Goal: Task Accomplishment & Management: Manage account settings

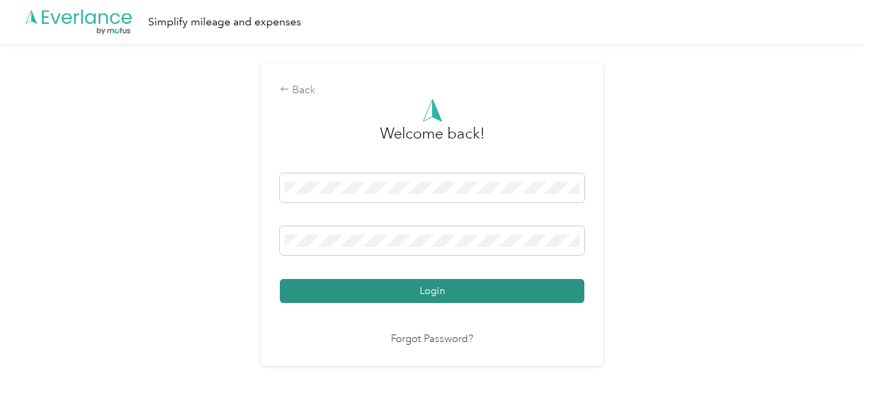
click at [442, 294] on button "Login" at bounding box center [432, 291] width 304 height 24
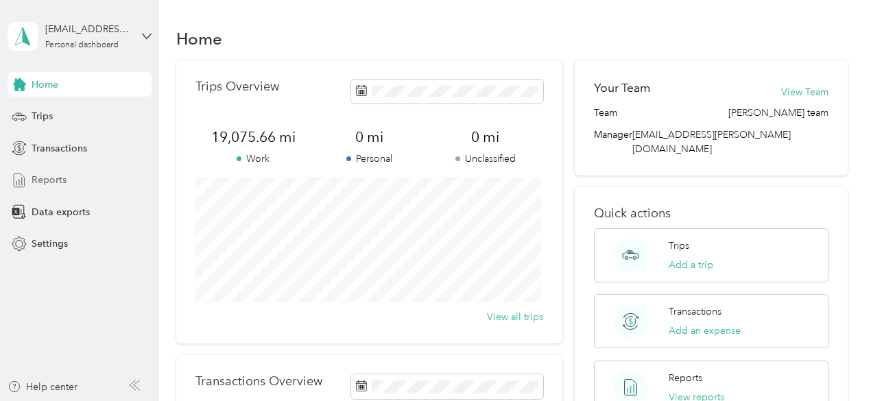
click at [60, 178] on span "Reports" at bounding box center [49, 180] width 35 height 14
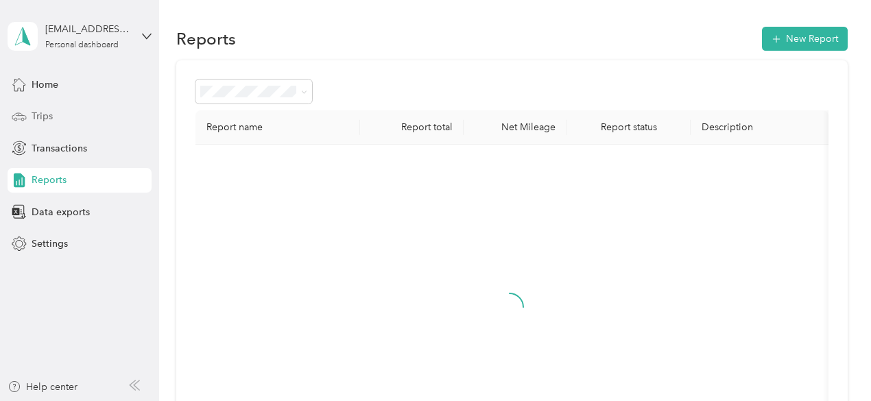
click at [50, 125] on div "Trips" at bounding box center [80, 116] width 144 height 25
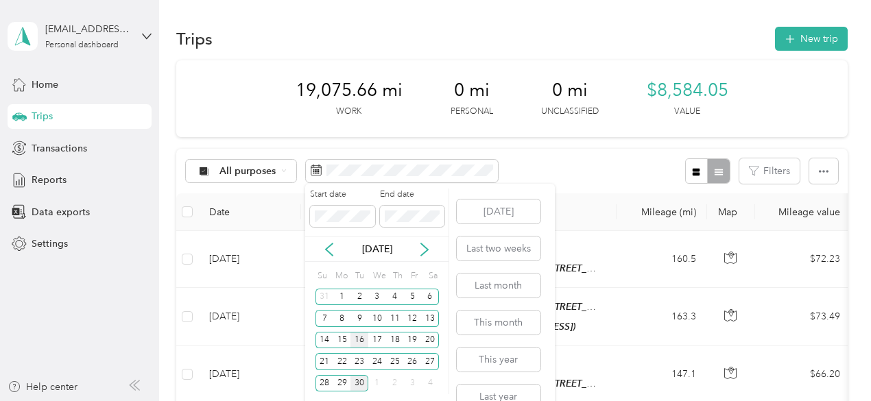
click at [356, 341] on div "16" at bounding box center [359, 340] width 18 height 17
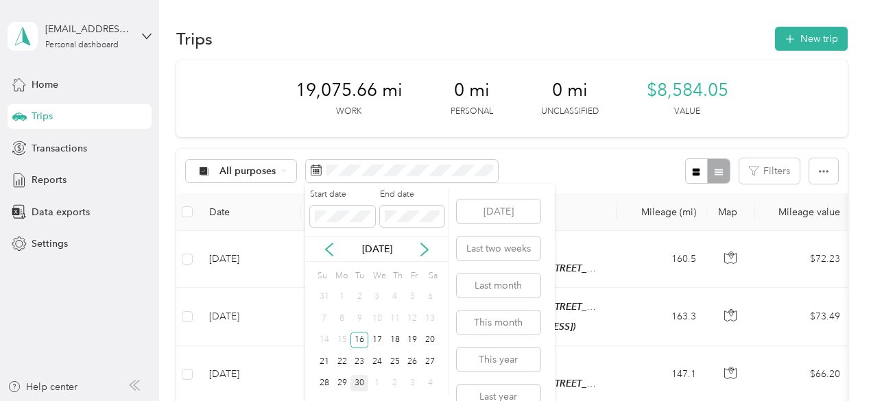
click at [358, 378] on div "30" at bounding box center [359, 383] width 18 height 17
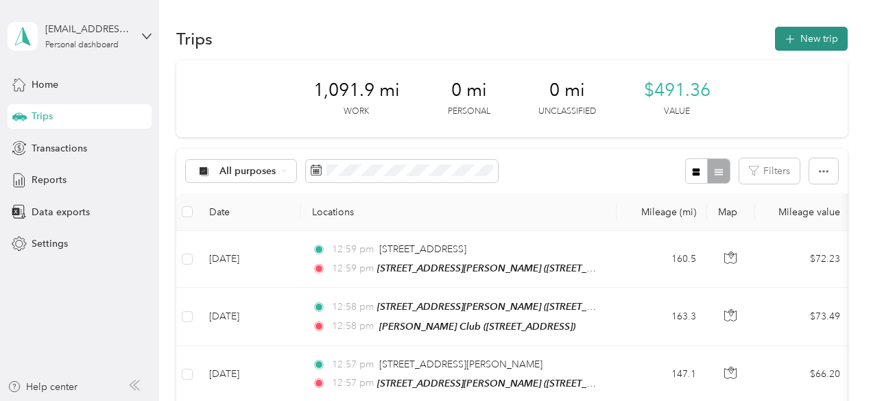
click at [795, 34] on button "New trip" at bounding box center [811, 39] width 73 height 24
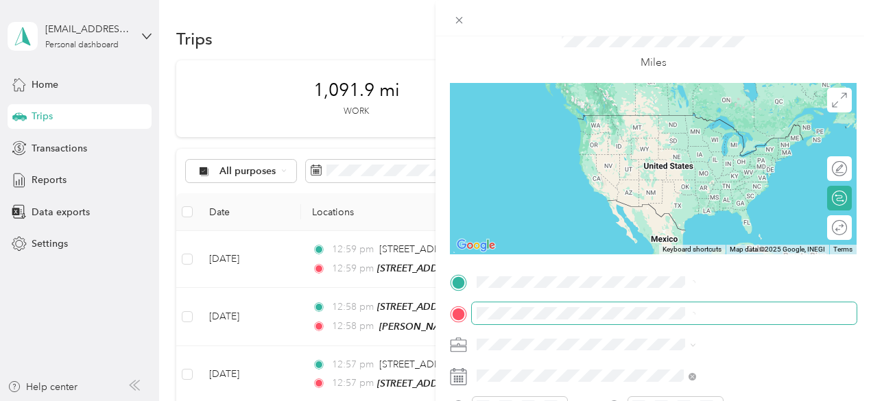
scroll to position [69, 0]
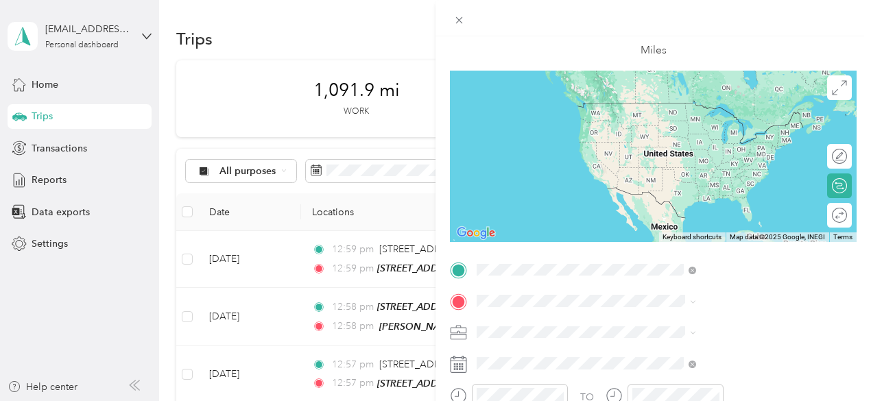
click at [716, 125] on span "[STREET_ADDRESS][PERSON_NAME][US_STATE]" at bounding box center [728, 130] width 163 height 26
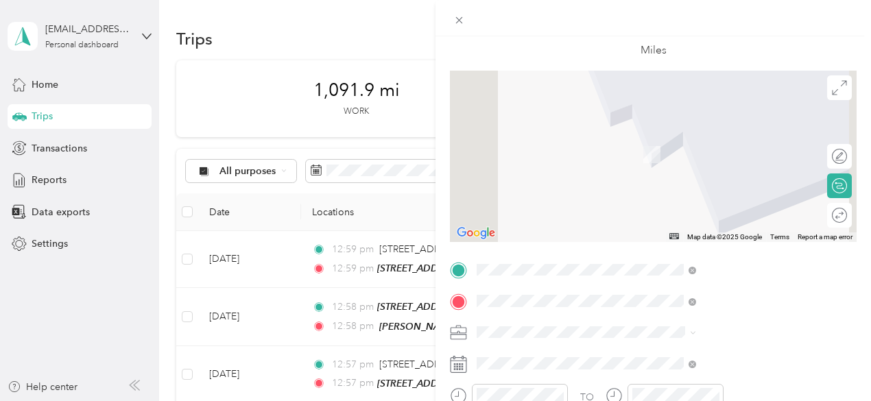
click at [753, 167] on div "TEAM [PERSON_NAME] Club [STREET_ADDRESS]" at bounding box center [723, 150] width 152 height 34
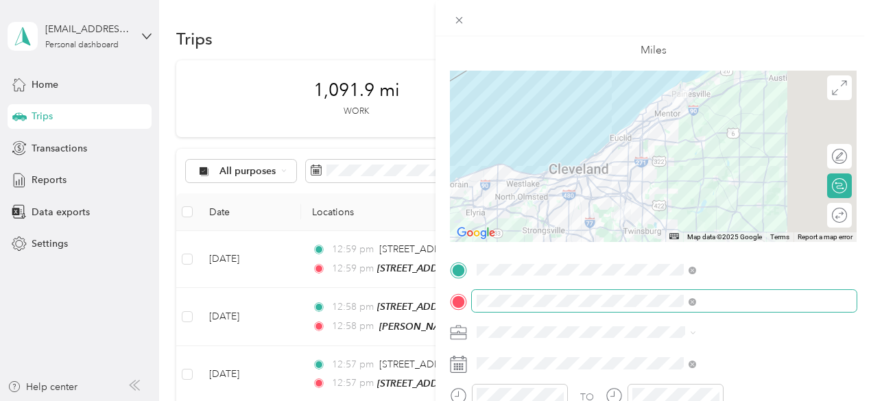
click at [720, 294] on span at bounding box center [664, 301] width 385 height 22
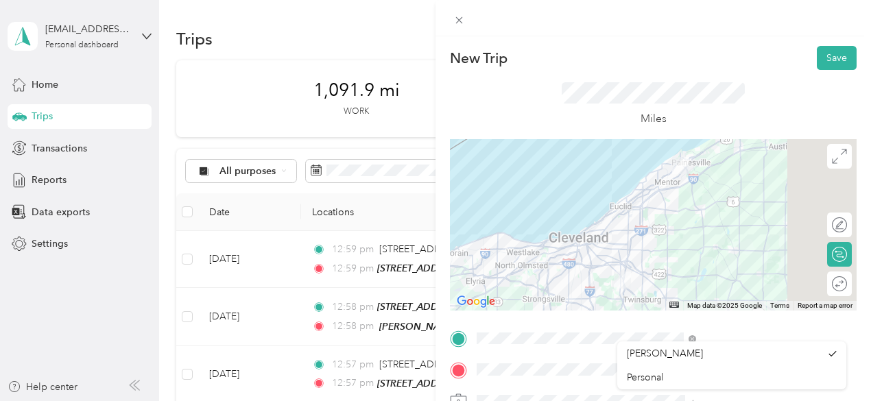
scroll to position [206, 0]
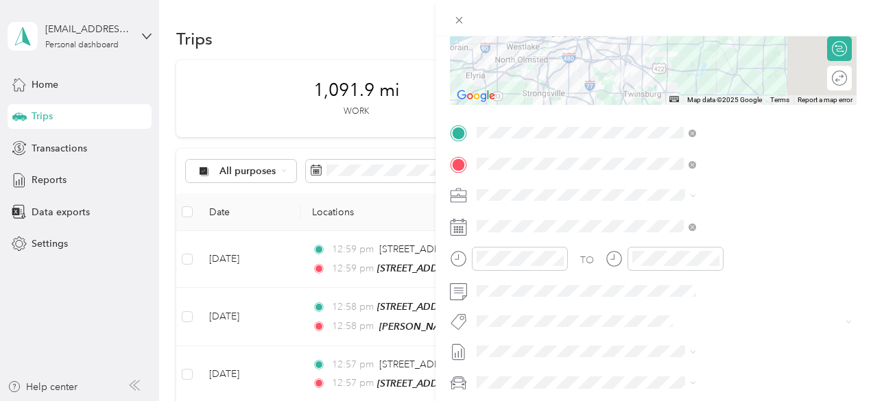
click at [703, 219] on div "[PERSON_NAME]" at bounding box center [724, 219] width 194 height 14
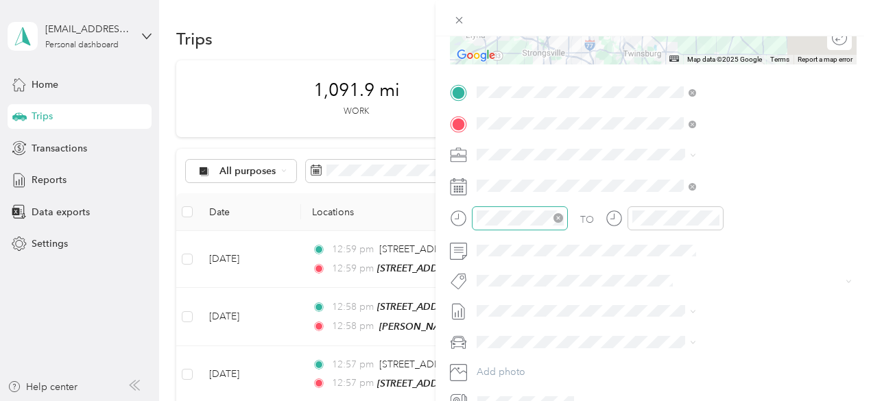
scroll to position [318, 0]
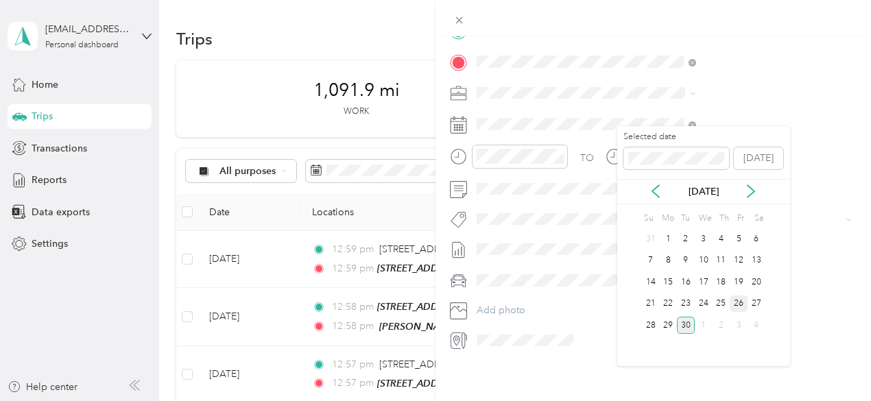
click at [744, 304] on div "26" at bounding box center [738, 304] width 18 height 17
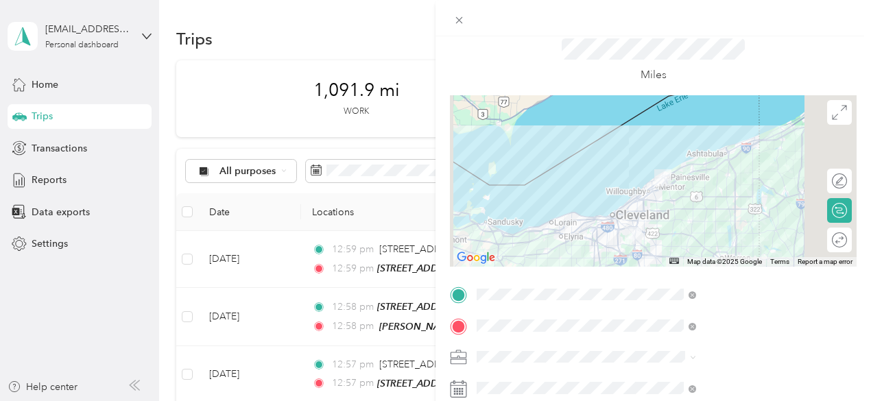
scroll to position [0, 0]
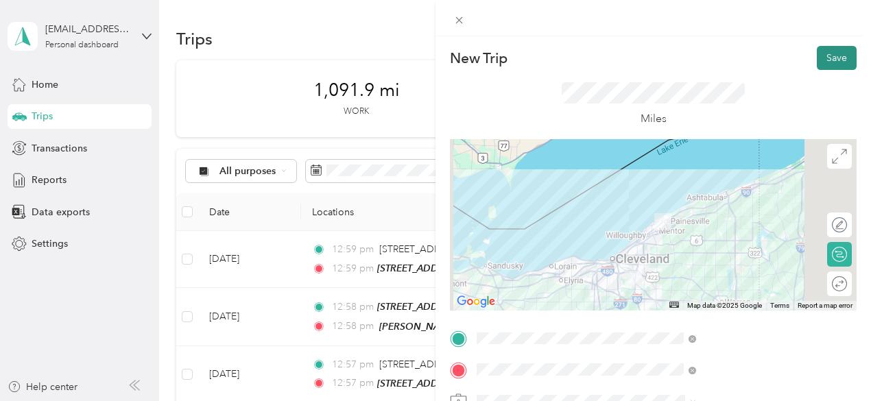
click at [830, 64] on button "Save" at bounding box center [837, 58] width 40 height 24
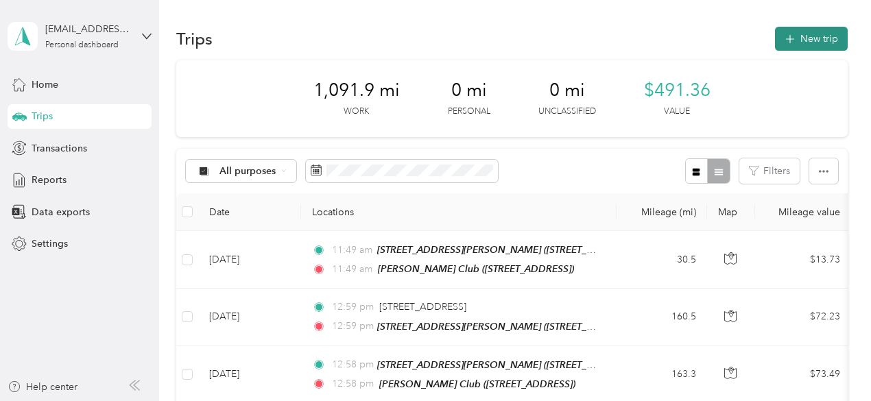
click at [822, 49] on button "New trip" at bounding box center [811, 39] width 73 height 24
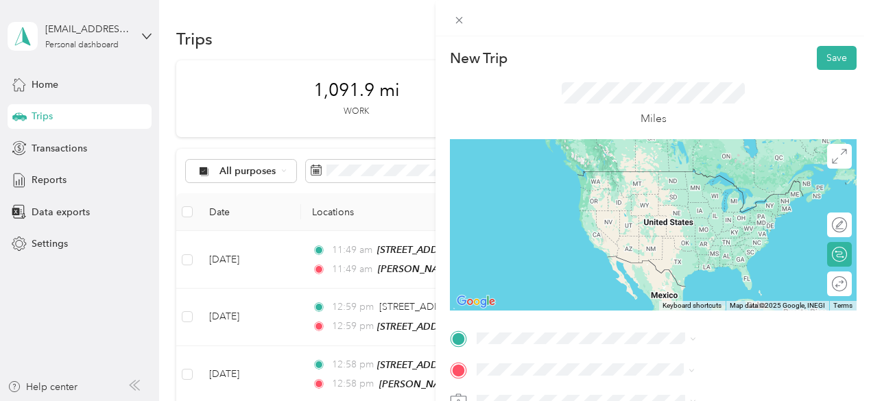
click at [732, 228] on div "[STREET_ADDRESS][GEOGRAPHIC_DATA][PERSON_NAME][STREET_ADDRESS][PERSON_NAME][US_…" at bounding box center [741, 222] width 189 height 43
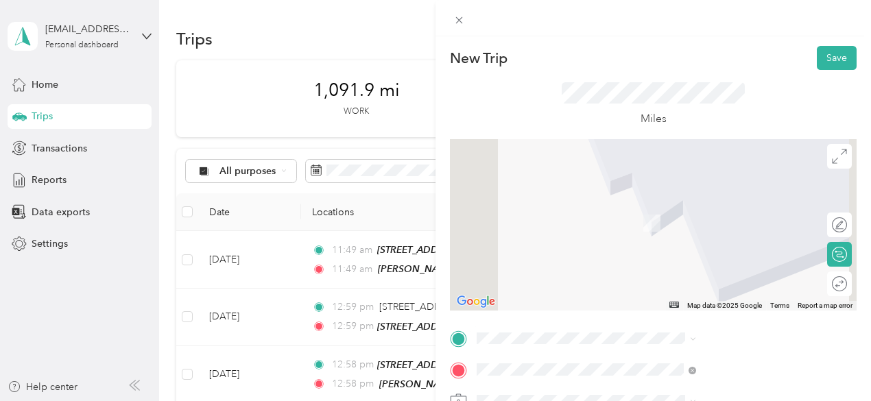
click at [751, 175] on span "[STREET_ADDRESS][US_STATE]" at bounding box center [715, 171] width 137 height 12
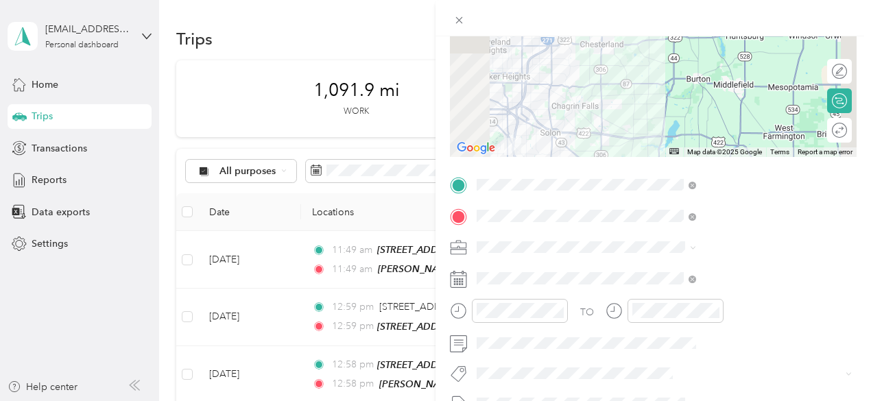
scroll to position [155, 0]
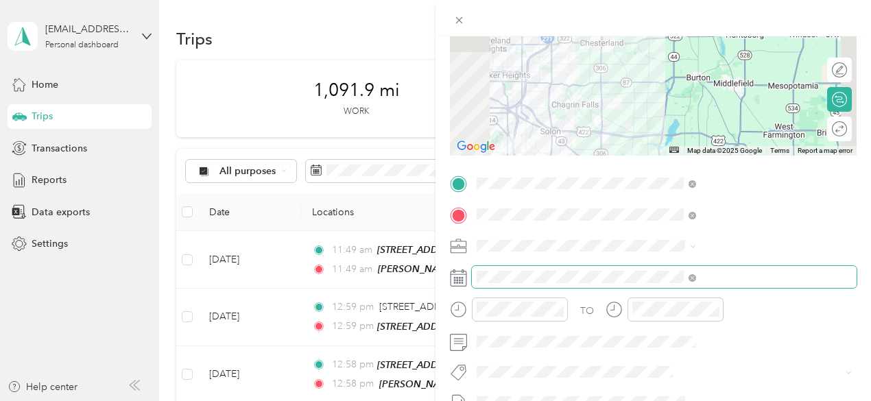
click at [695, 284] on span at bounding box center [664, 277] width 385 height 22
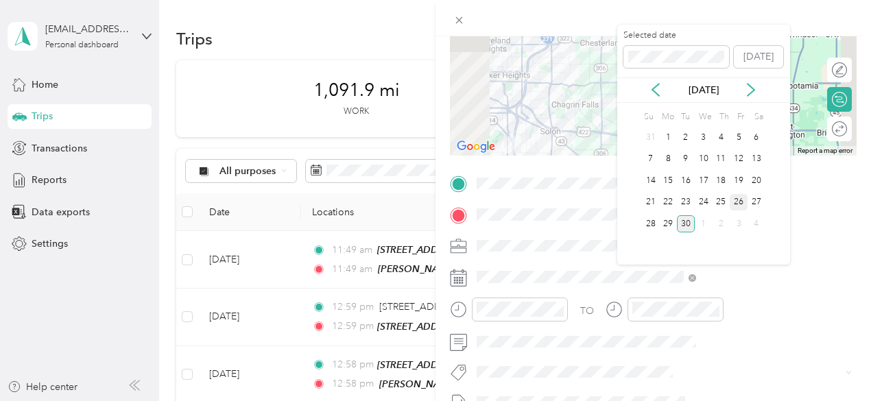
click at [738, 200] on div "26" at bounding box center [738, 202] width 18 height 17
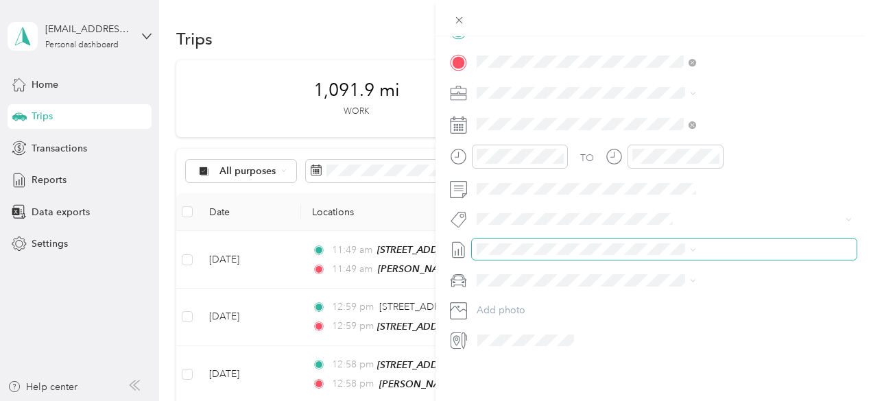
scroll to position [0, 0]
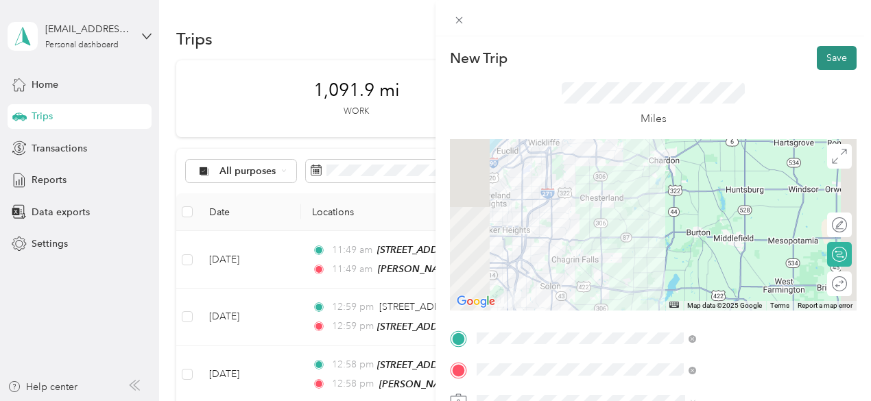
click at [837, 62] on button "Save" at bounding box center [837, 58] width 40 height 24
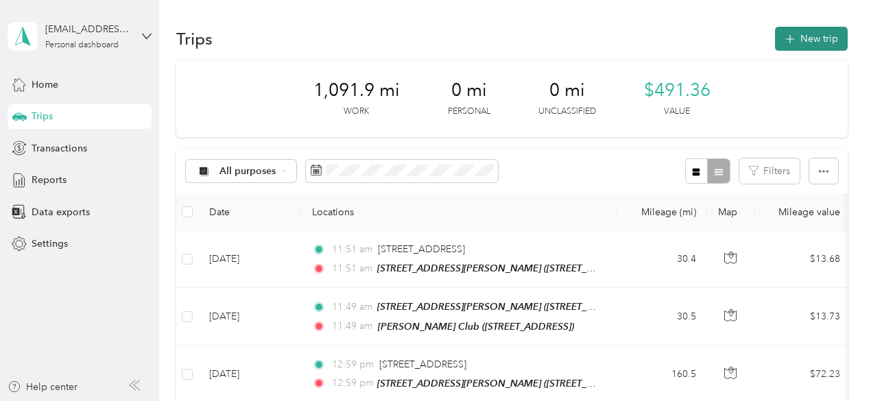
click at [827, 40] on button "New trip" at bounding box center [811, 39] width 73 height 24
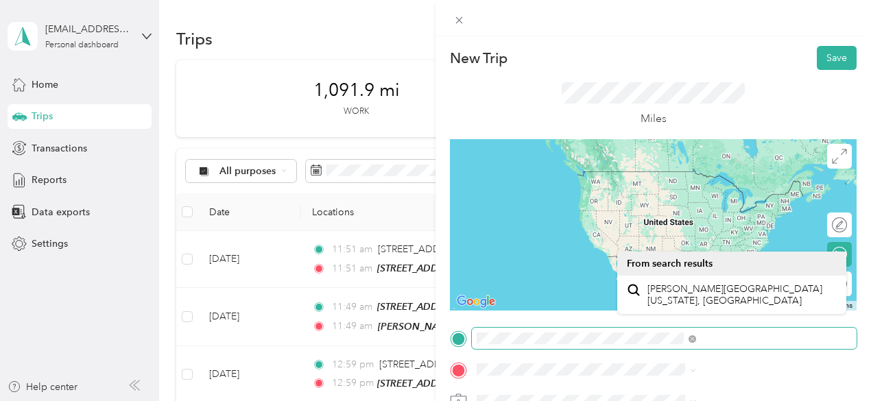
click at [555, 348] on div "New Trip Save This trip cannot be edited because it is either under review, app…" at bounding box center [435, 200] width 871 height 401
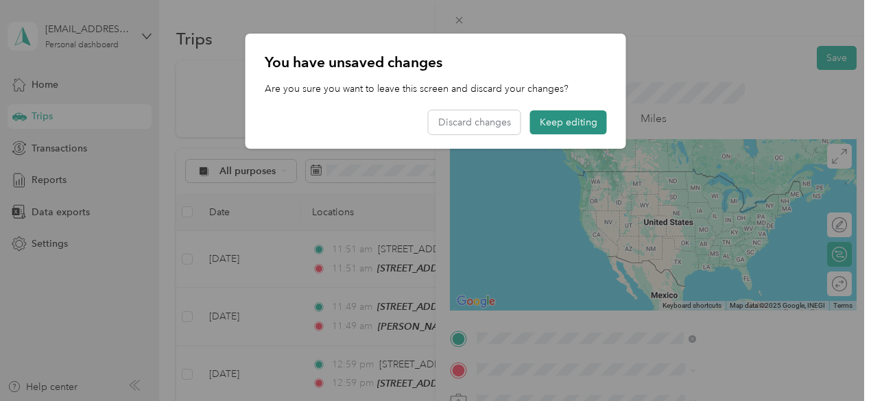
click at [559, 134] on button "Keep editing" at bounding box center [568, 122] width 77 height 24
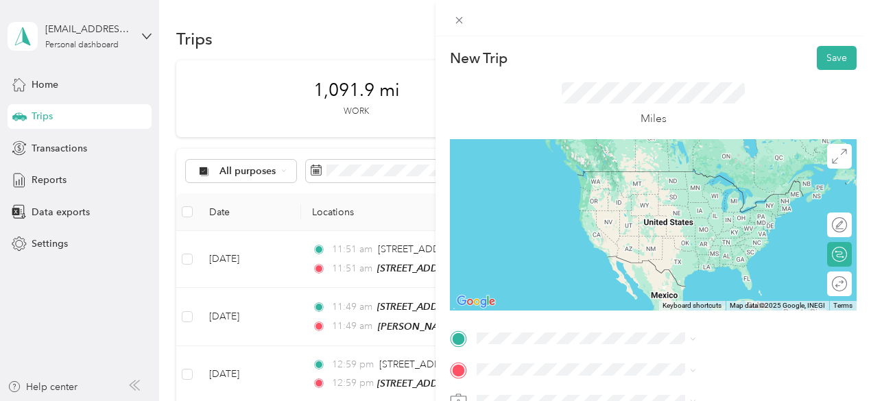
click at [787, 184] on div "[STREET_ADDRESS][GEOGRAPHIC_DATA][PERSON_NAME][STREET_ADDRESS][PERSON_NAME][US_…" at bounding box center [741, 191] width 189 height 43
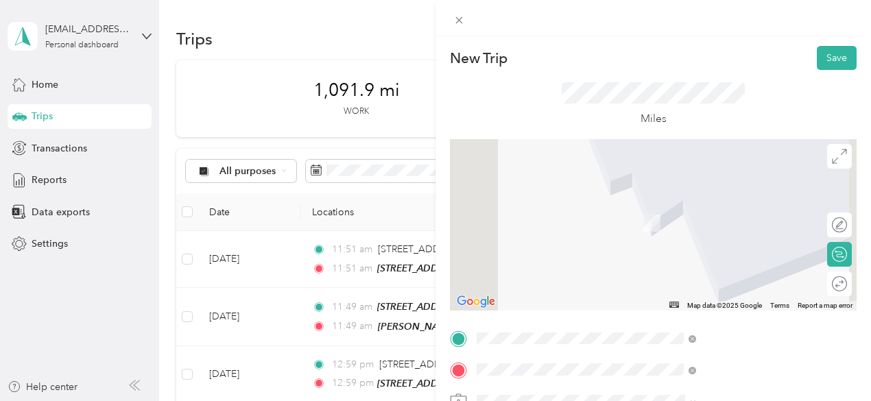
click at [717, 235] on div "TEAM [PERSON_NAME] Club [STREET_ADDRESS]" at bounding box center [723, 219] width 152 height 34
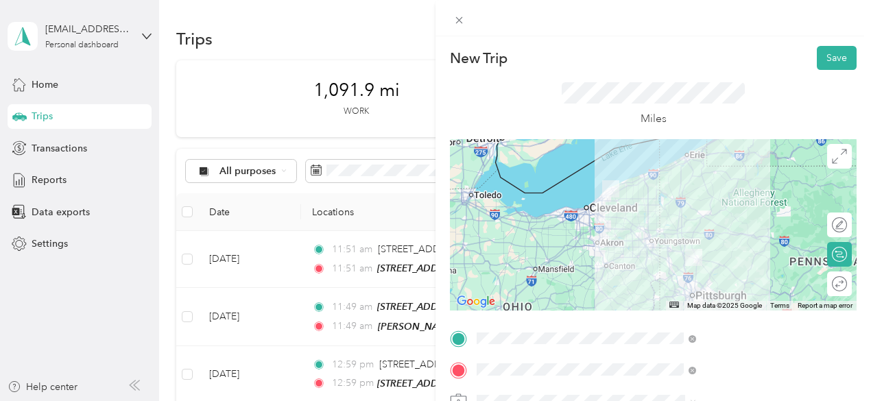
click at [850, 279] on form "New Trip Save This trip cannot be edited because it is either under review, app…" at bounding box center [652, 352] width 435 height 613
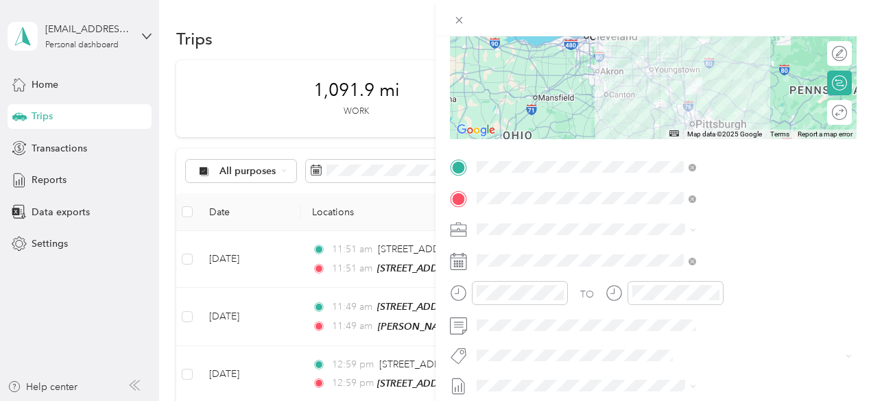
scroll to position [206, 0]
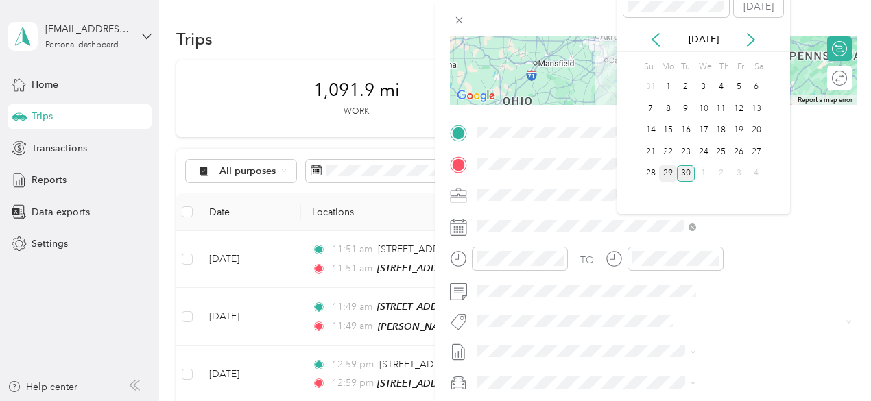
click at [674, 173] on div "29" at bounding box center [668, 173] width 18 height 17
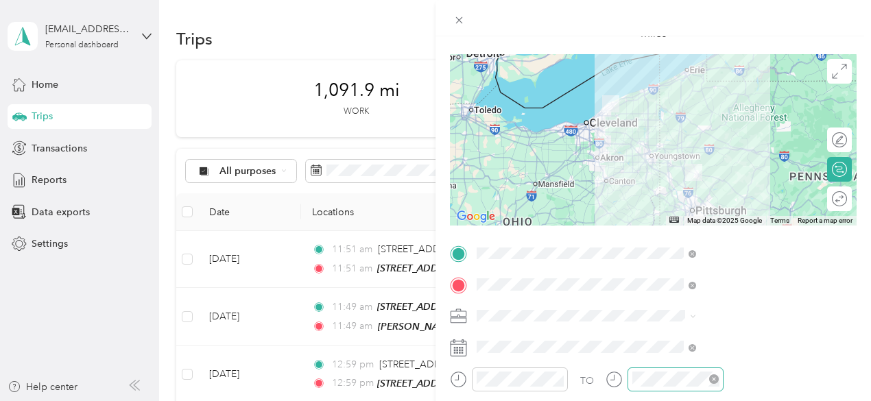
scroll to position [0, 0]
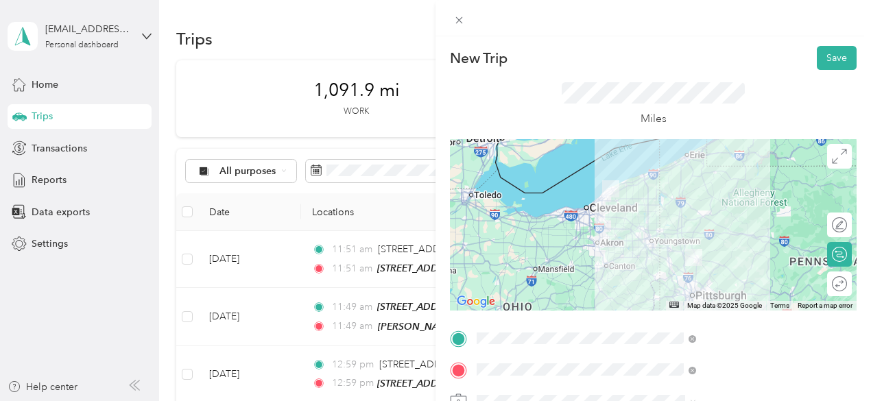
click at [750, 213] on div at bounding box center [653, 224] width 407 height 171
click at [740, 219] on div at bounding box center [653, 224] width 407 height 171
click at [737, 220] on div at bounding box center [653, 224] width 407 height 171
click at [728, 235] on div at bounding box center [653, 224] width 407 height 171
click at [821, 61] on button "Save" at bounding box center [837, 58] width 40 height 24
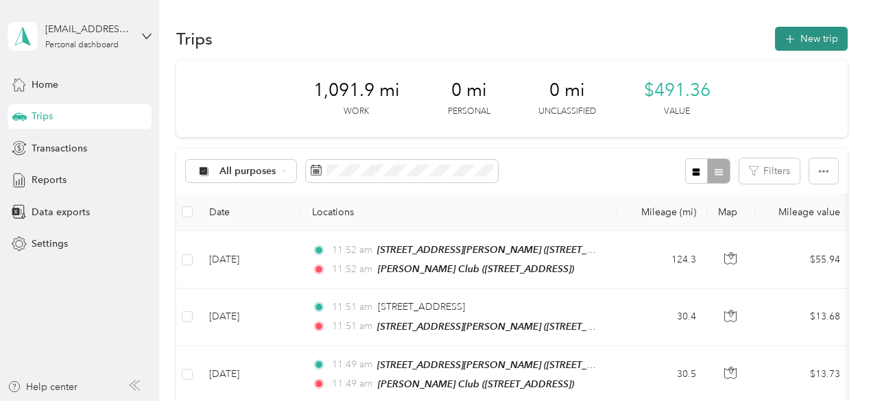
click at [801, 49] on button "New trip" at bounding box center [811, 39] width 73 height 24
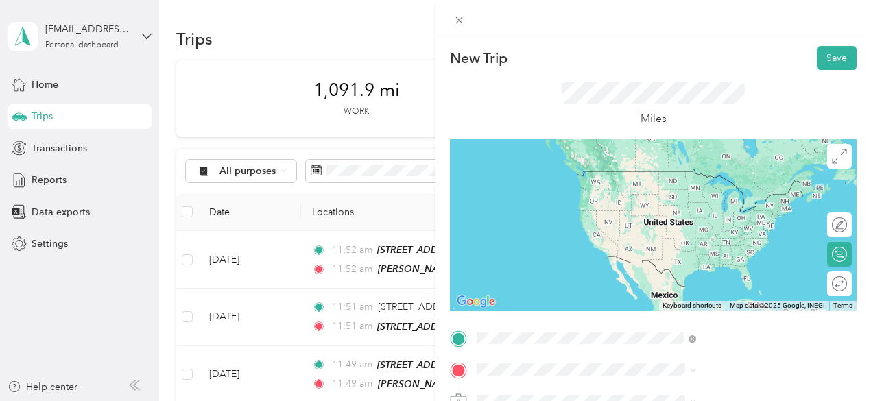
click at [705, 202] on span "[STREET_ADDRESS]" at bounding box center [690, 197] width 87 height 12
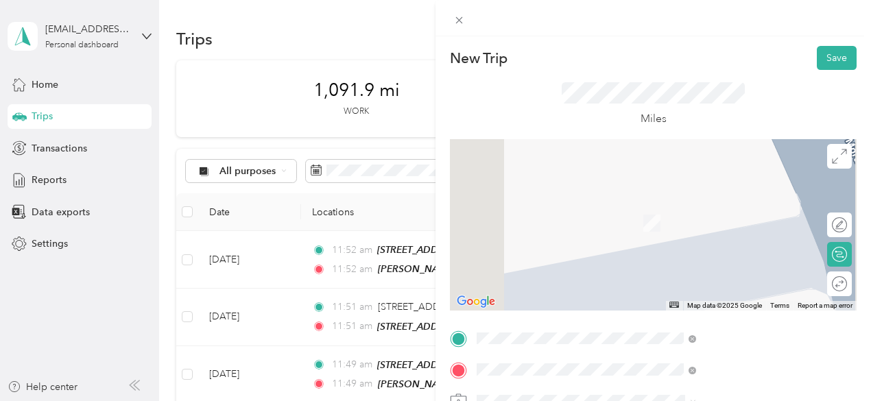
click at [719, 219] on span "[STREET_ADDRESS][PERSON_NAME][US_STATE]" at bounding box center [728, 230] width 163 height 26
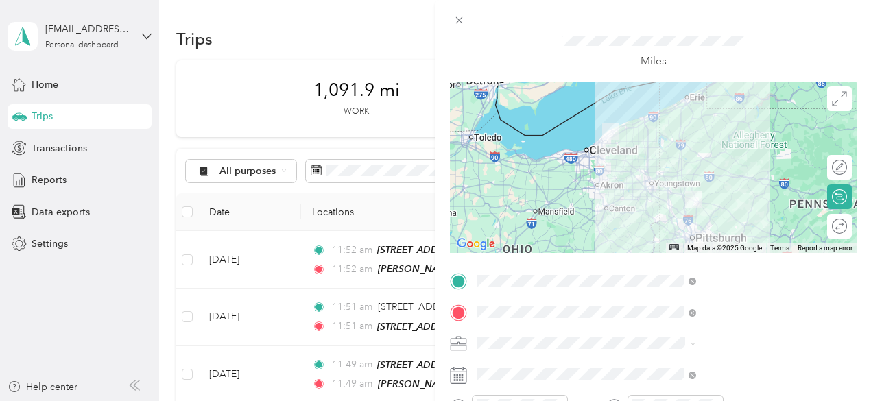
scroll to position [137, 0]
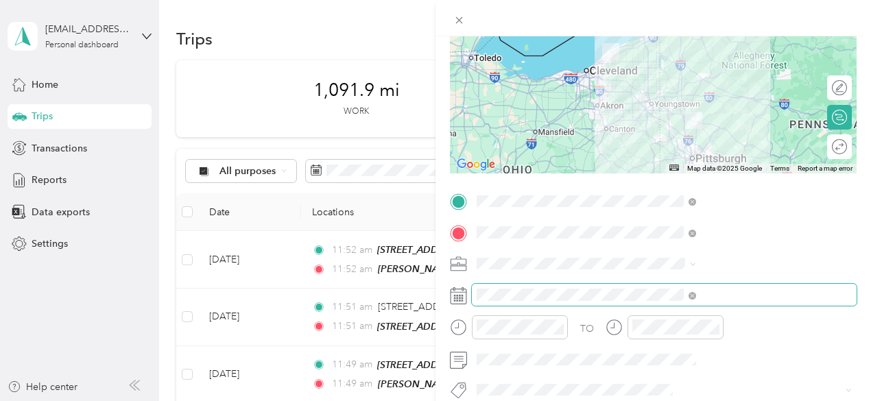
click at [722, 288] on span at bounding box center [664, 295] width 385 height 22
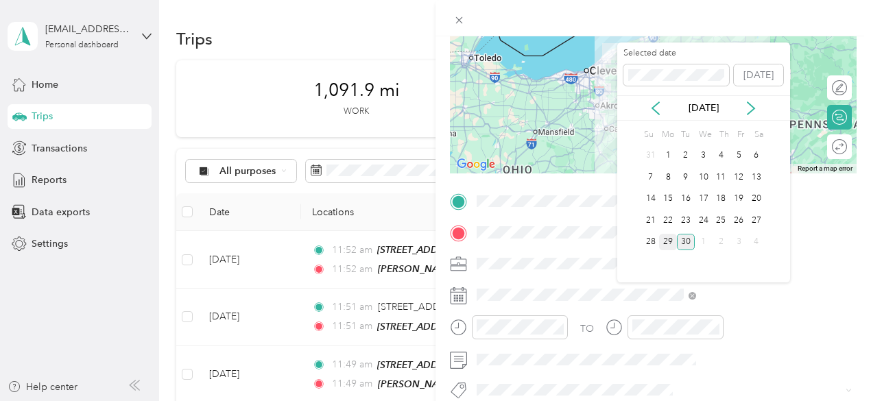
click at [672, 241] on div "29" at bounding box center [668, 242] width 18 height 17
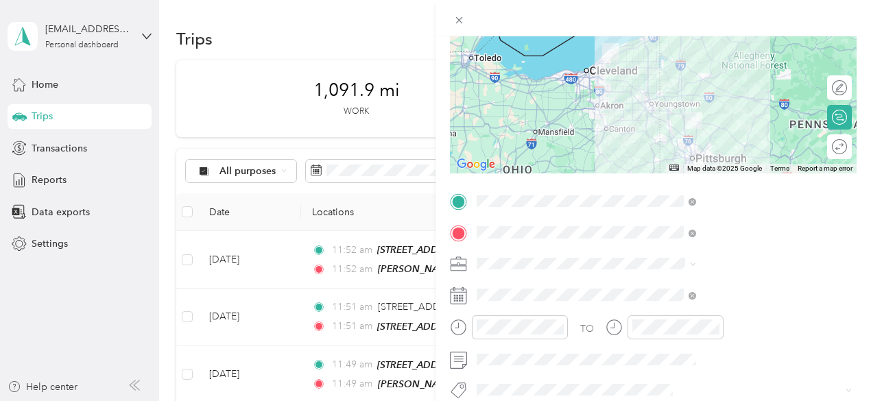
scroll to position [0, 0]
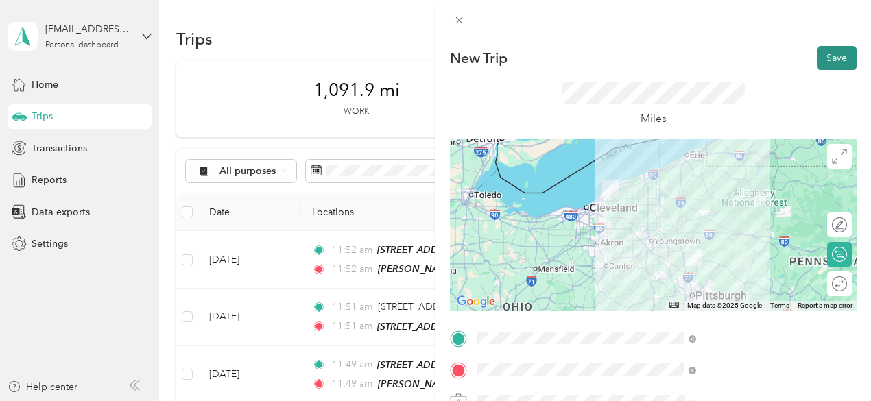
click at [834, 53] on button "Save" at bounding box center [837, 58] width 40 height 24
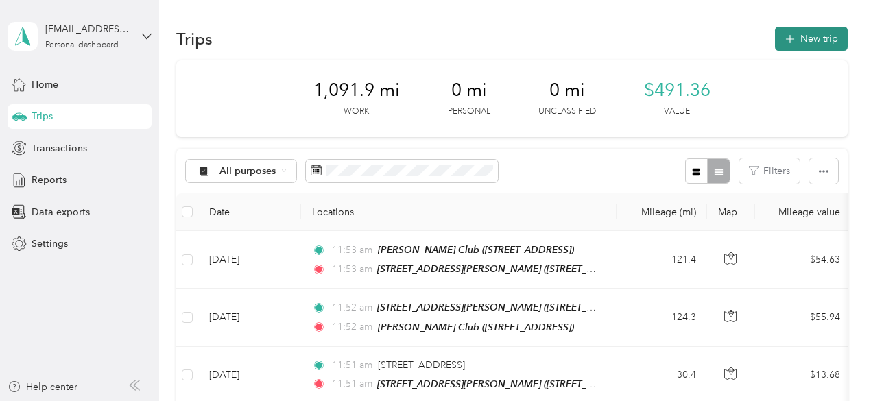
click at [815, 40] on button "New trip" at bounding box center [811, 39] width 73 height 24
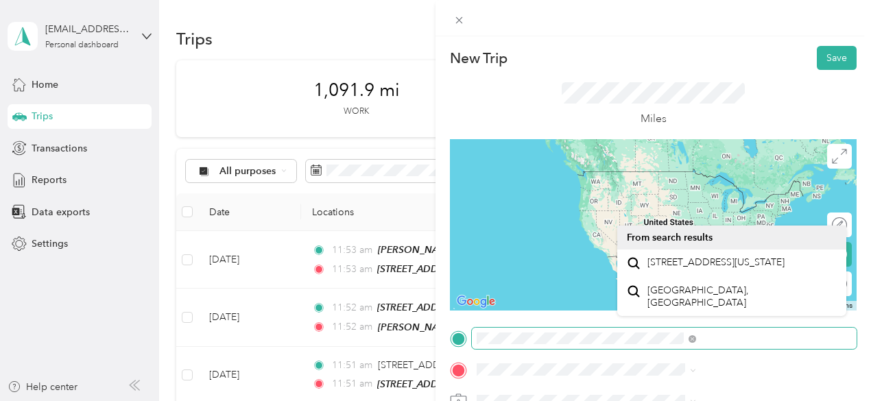
click at [531, 342] on div "New Trip Save This trip cannot be edited because it is either under review, app…" at bounding box center [435, 200] width 871 height 401
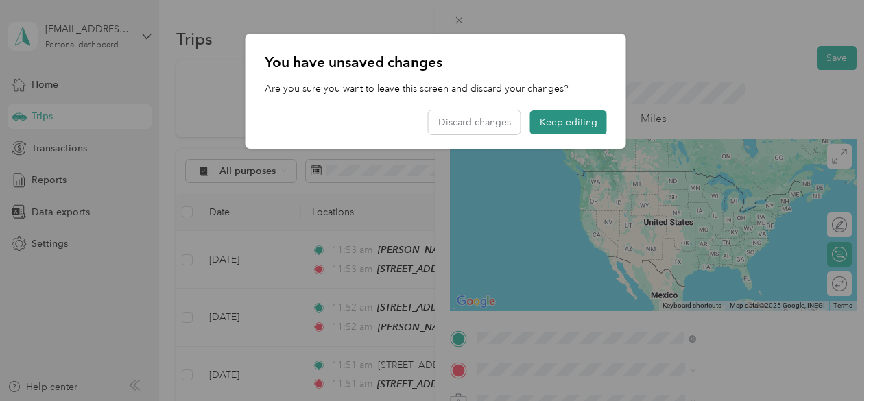
click at [599, 121] on button "Keep editing" at bounding box center [568, 122] width 77 height 24
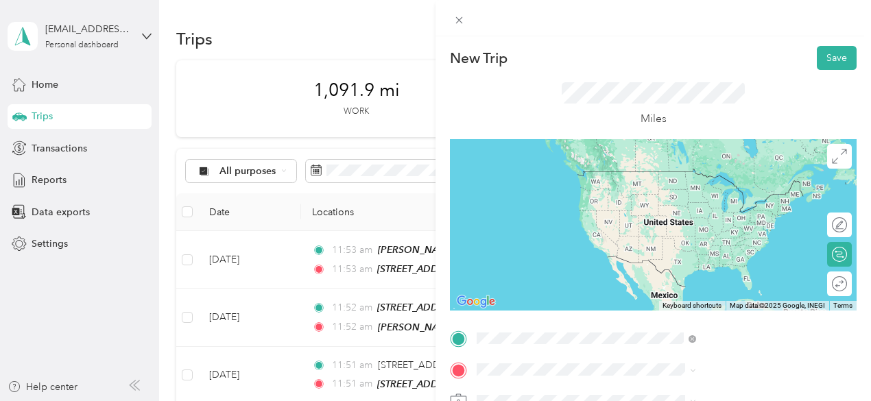
click at [698, 207] on span "[STREET_ADDRESS][PERSON_NAME][US_STATE]" at bounding box center [728, 199] width 163 height 26
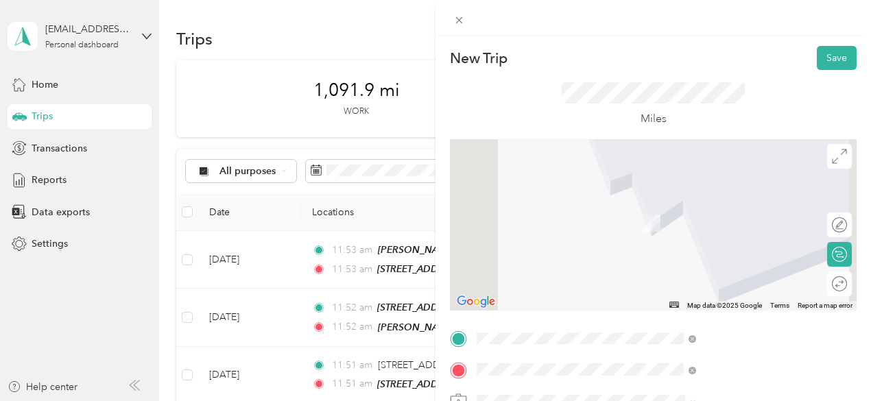
click at [692, 230] on div "TEAM [PERSON_NAME] Club [STREET_ADDRESS]" at bounding box center [723, 219] width 152 height 34
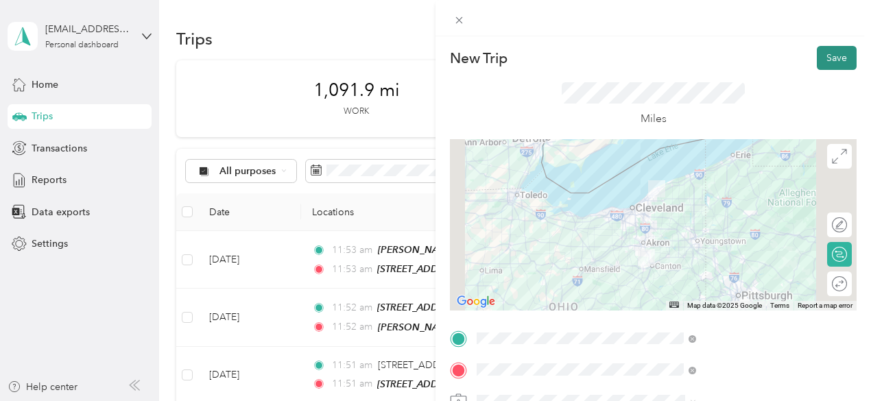
click at [836, 58] on button "Save" at bounding box center [837, 58] width 40 height 24
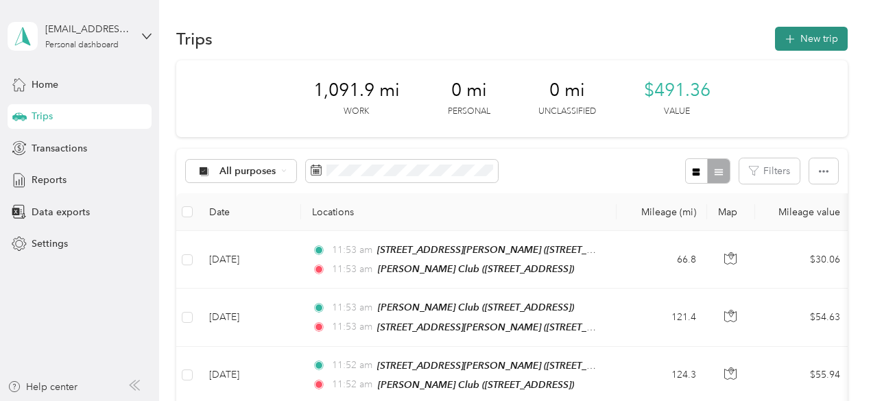
click at [782, 47] on button "New trip" at bounding box center [811, 39] width 73 height 24
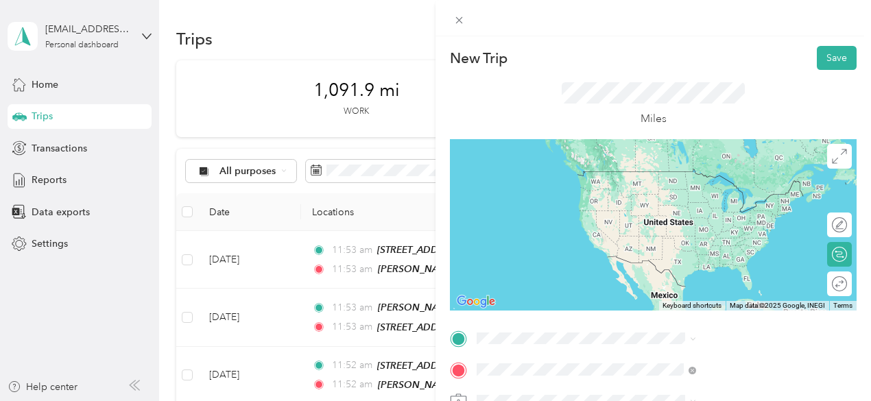
click at [713, 232] on span "[STREET_ADDRESS][PERSON_NAME][US_STATE]" at bounding box center [728, 230] width 163 height 26
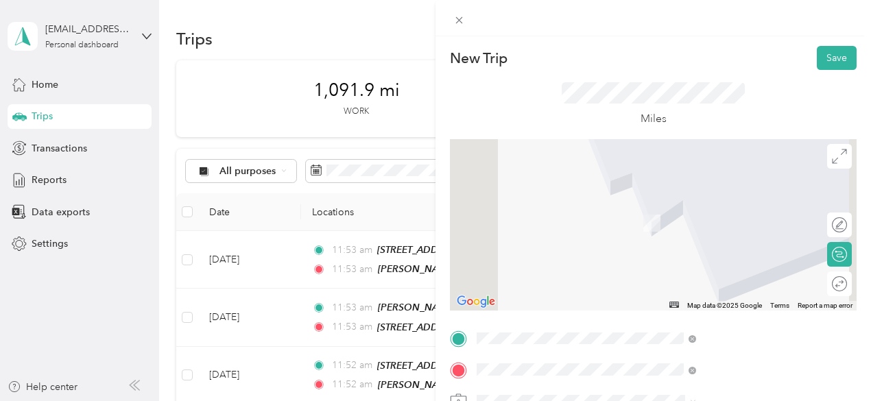
click at [667, 191] on span "[STREET_ADDRESS][PERSON_NAME][US_STATE]" at bounding box center [728, 199] width 163 height 26
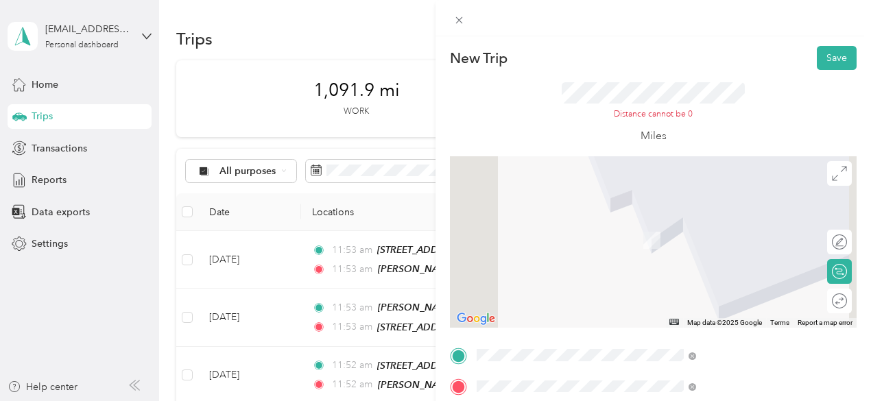
click at [688, 219] on span "[STREET_ADDRESS]" at bounding box center [690, 214] width 87 height 12
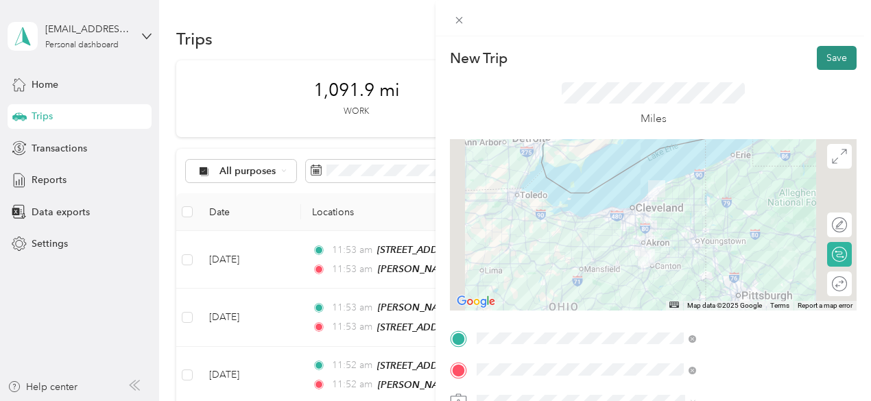
click at [822, 62] on button "Save" at bounding box center [837, 58] width 40 height 24
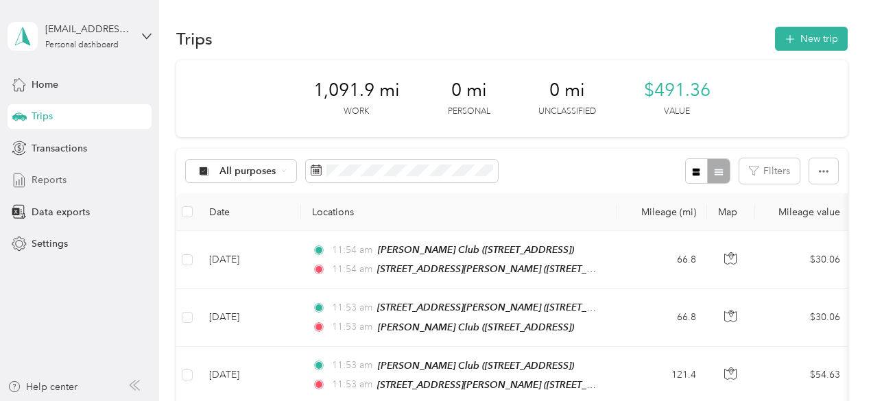
click at [49, 182] on span "Reports" at bounding box center [49, 180] width 35 height 14
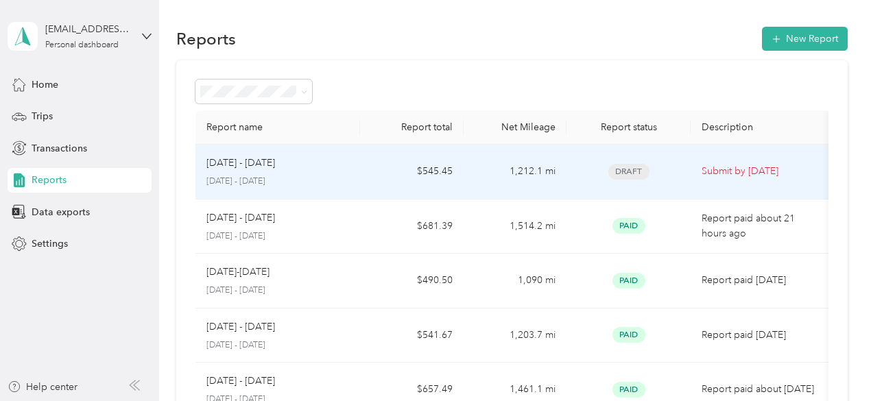
click at [259, 168] on p "[DATE] - [DATE]" at bounding box center [240, 163] width 69 height 15
